Goal: Find specific page/section: Find specific page/section

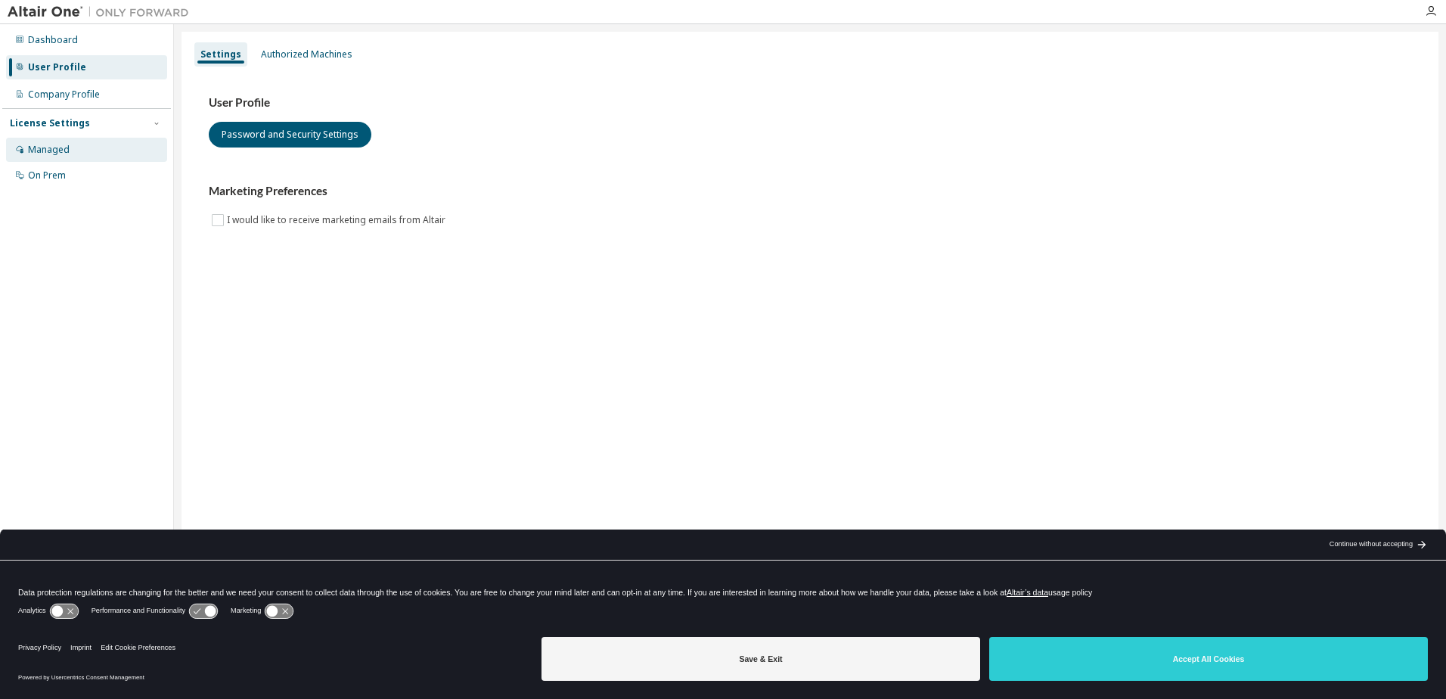
click at [64, 150] on div "Managed" at bounding box center [49, 150] width 42 height 12
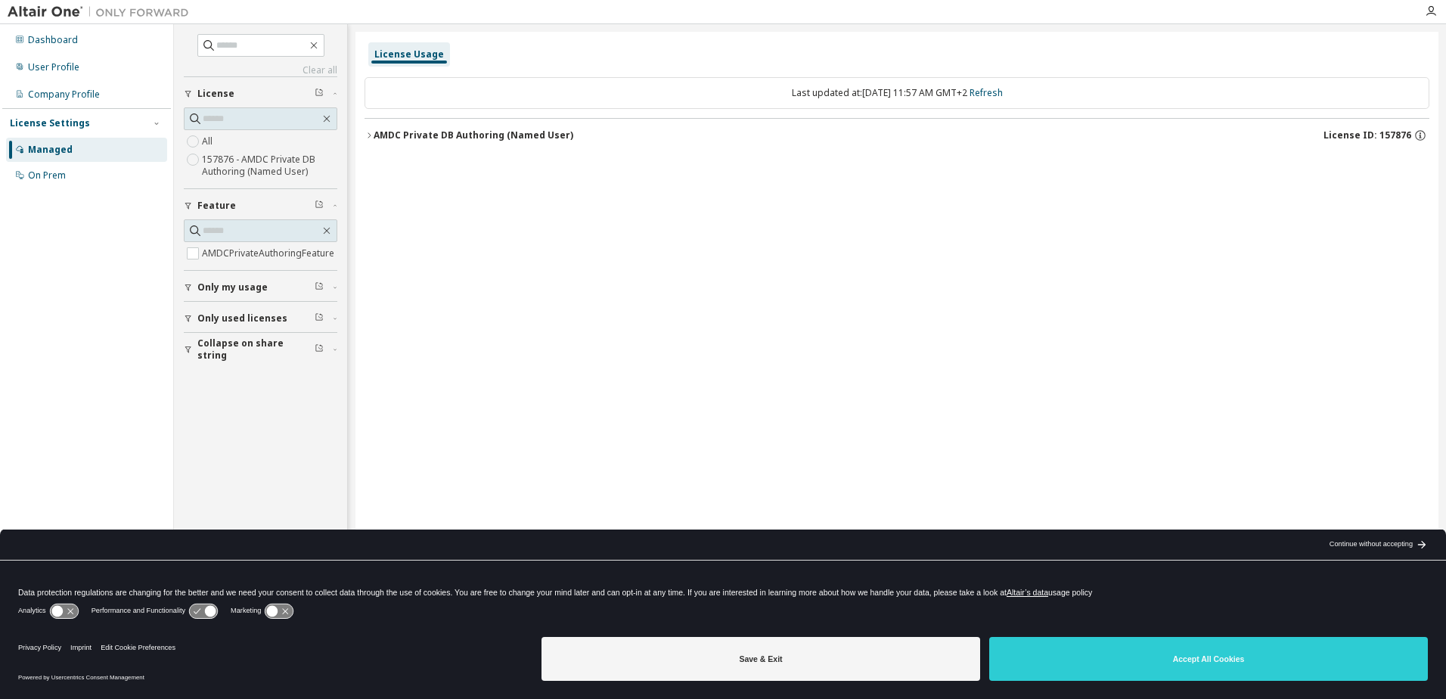
click at [371, 134] on icon "button" at bounding box center [368, 135] width 9 height 9
click at [382, 164] on icon "button" at bounding box center [382, 165] width 3 height 5
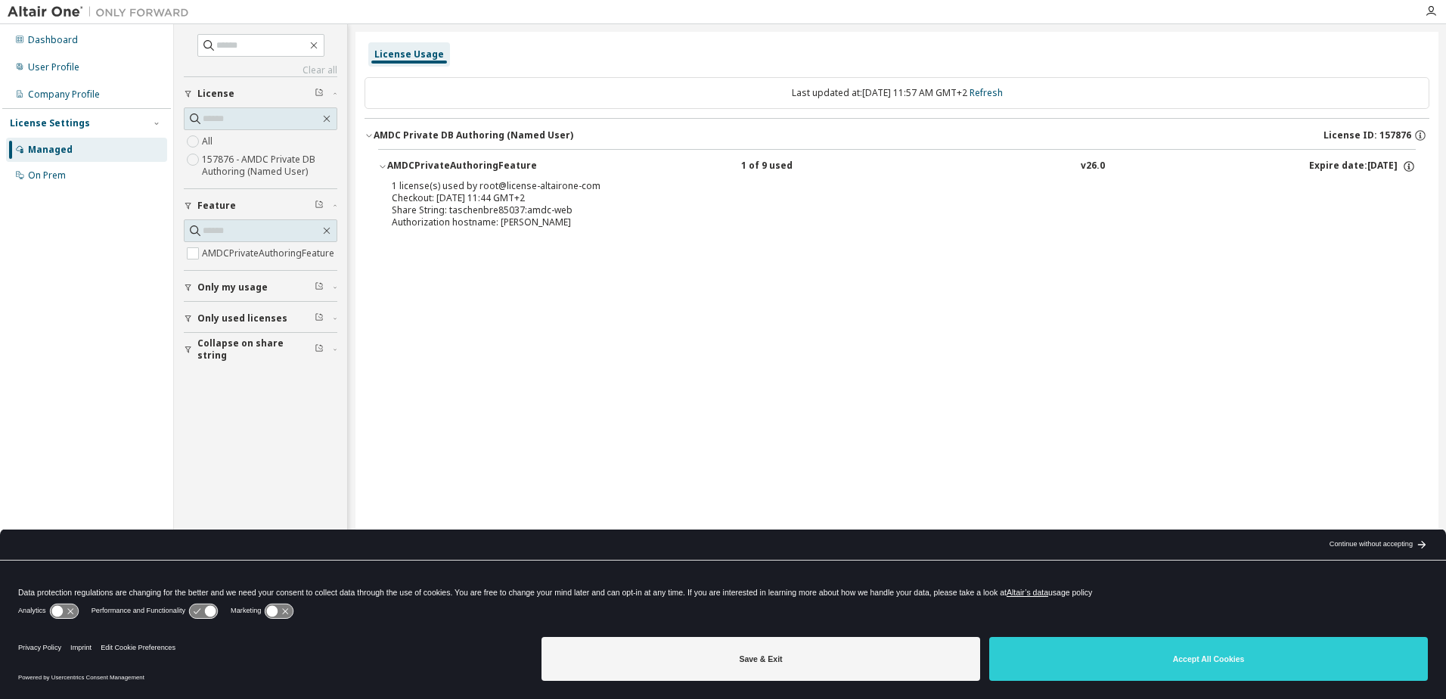
click at [216, 285] on span "Only my usage" at bounding box center [232, 287] width 70 height 12
click at [224, 356] on span "Only used licenses" at bounding box center [242, 362] width 90 height 12
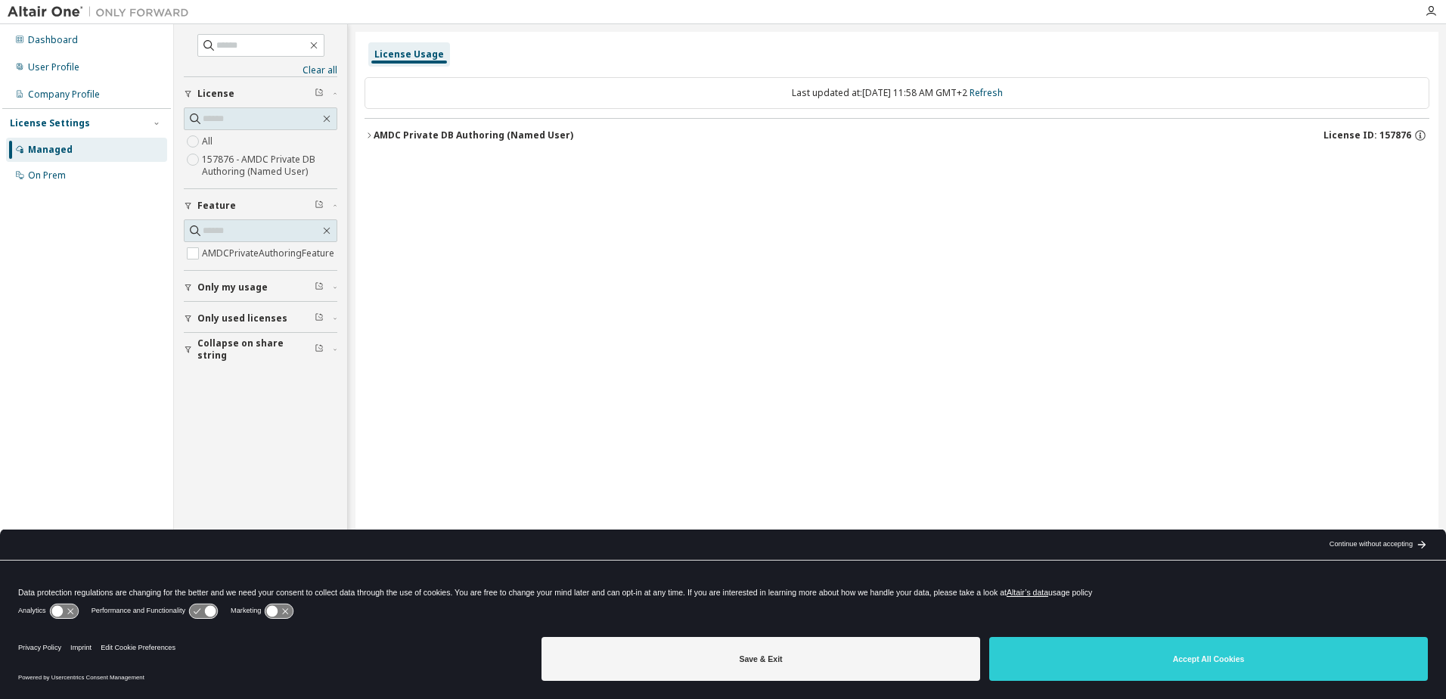
click at [425, 181] on div "License Usage Last updated at: [DATE] 11:58 AM GMT+2 Refresh AMDC Private DB Au…" at bounding box center [896, 340] width 1083 height 616
click at [372, 136] on icon "button" at bounding box center [368, 135] width 9 height 9
click at [389, 173] on button "AMDCPrivateAuthoringFeature 1 of 9 used v26.0 Expire date: [DATE]" at bounding box center [896, 166] width 1037 height 33
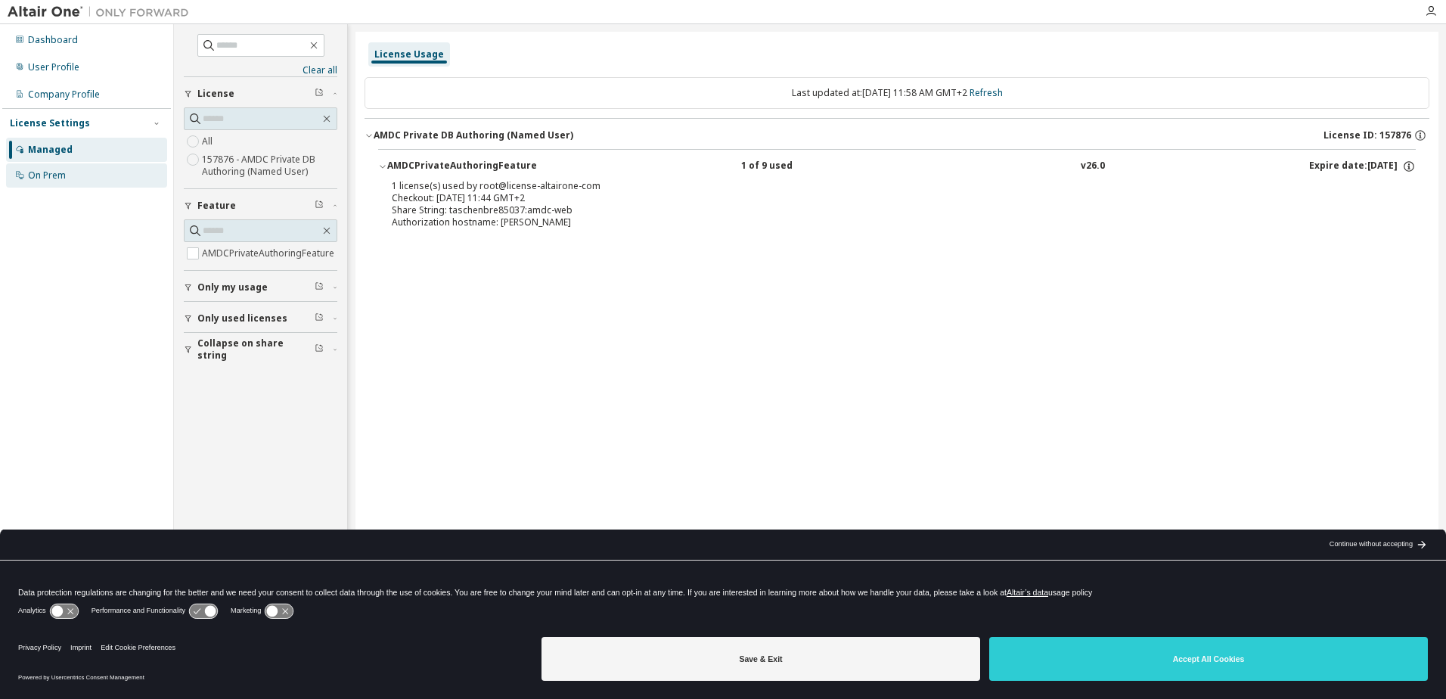
click at [41, 177] on div "On Prem" at bounding box center [47, 175] width 38 height 12
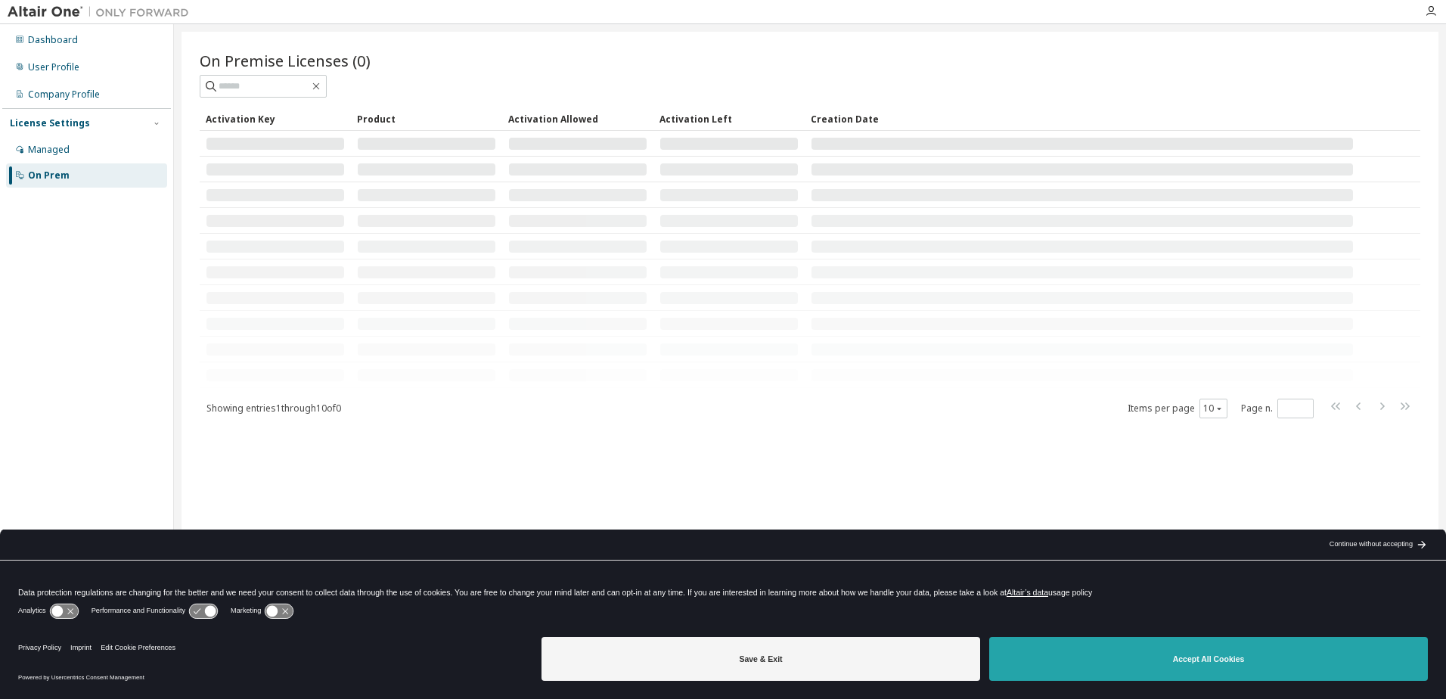
click at [1203, 659] on button "Accept All Cookies" at bounding box center [1208, 659] width 439 height 44
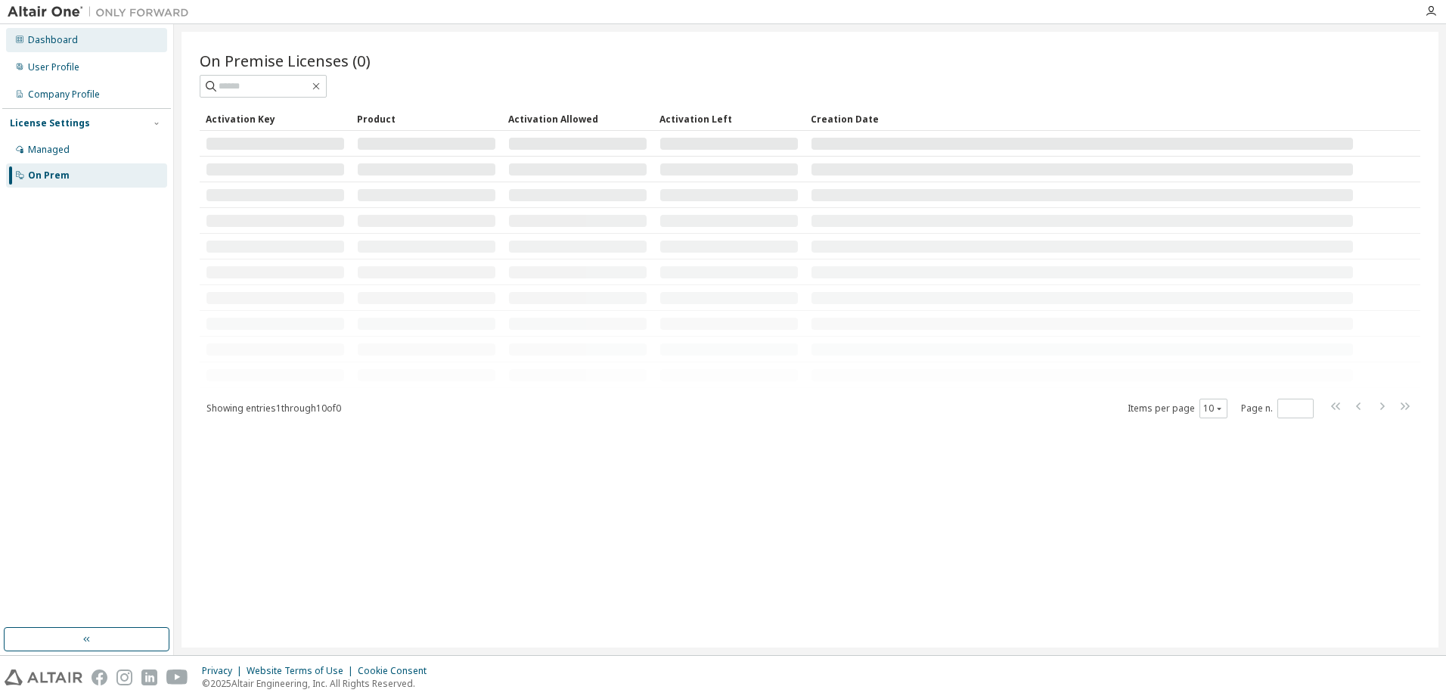
click at [47, 49] on div "Dashboard" at bounding box center [86, 40] width 161 height 24
